Goal: Task Accomplishment & Management: Manage account settings

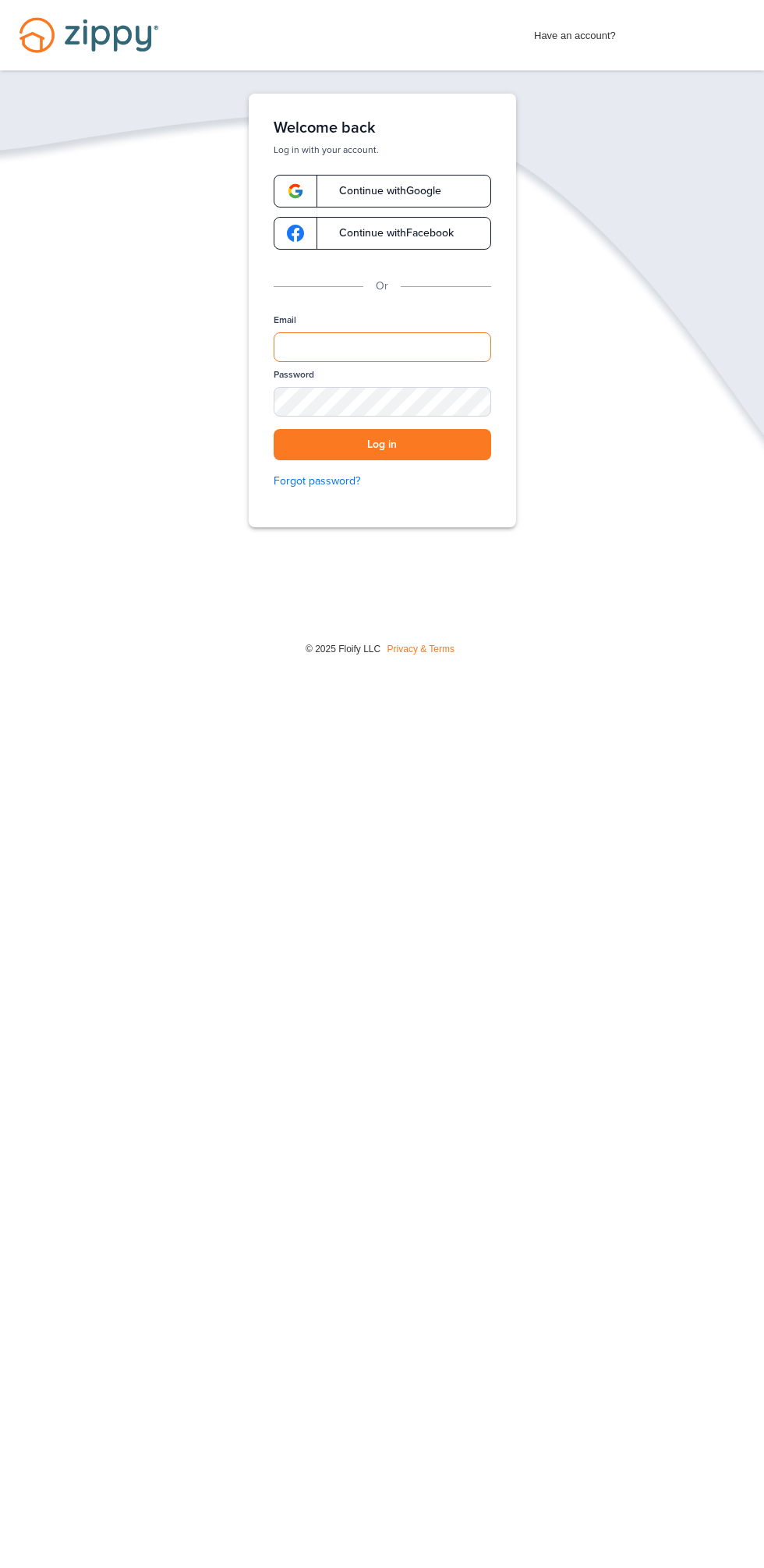
click at [420, 334] on input "Email" at bounding box center [382, 347] width 218 height 29
type input "**********"
click at [274, 429] on button "Log in" at bounding box center [382, 445] width 218 height 32
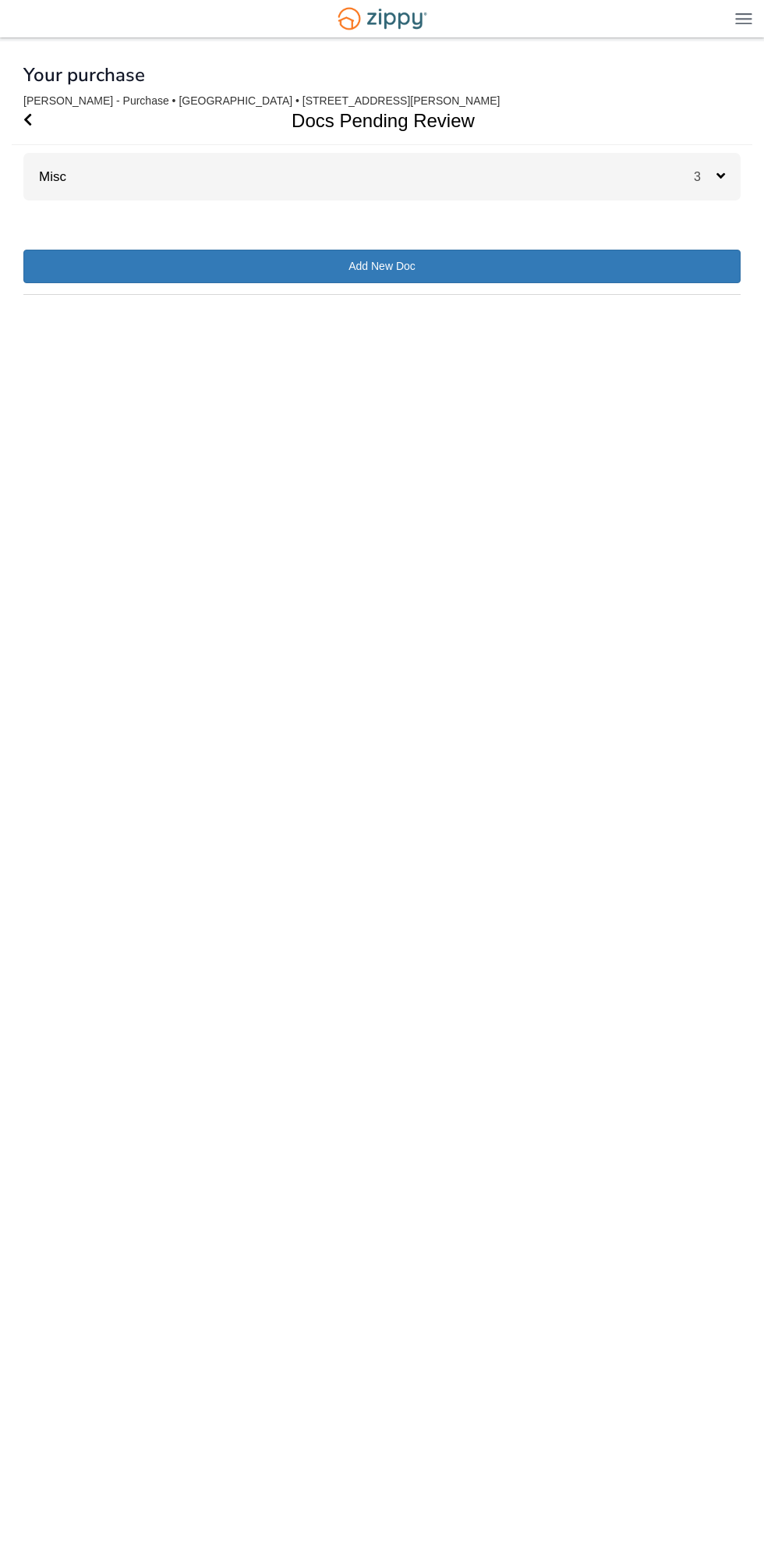
scroll to position [3, 0]
